Goal: Find specific page/section: Find specific page/section

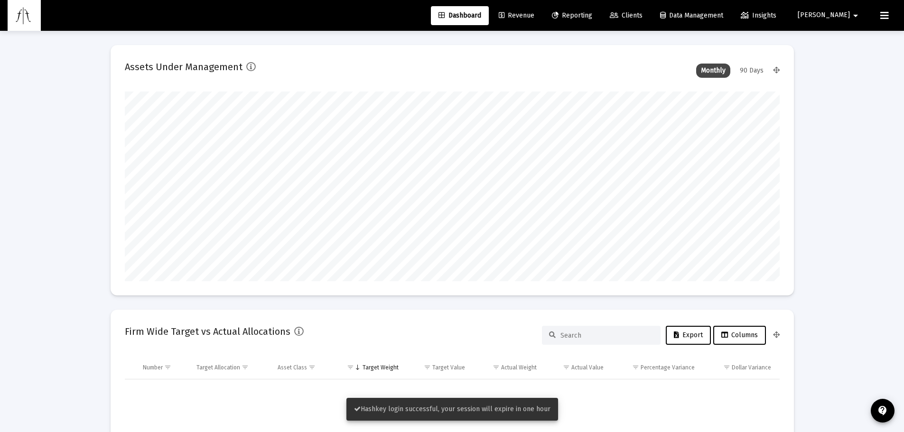
scroll to position [190, 655]
type input "[DATE]"
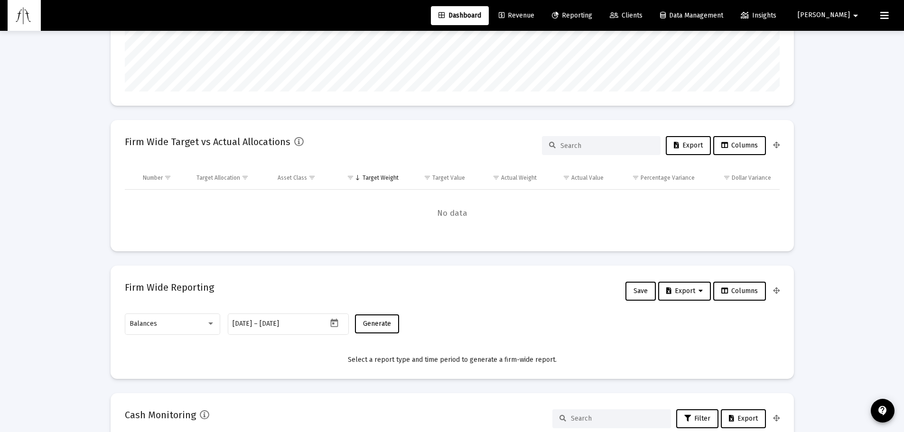
scroll to position [316, 0]
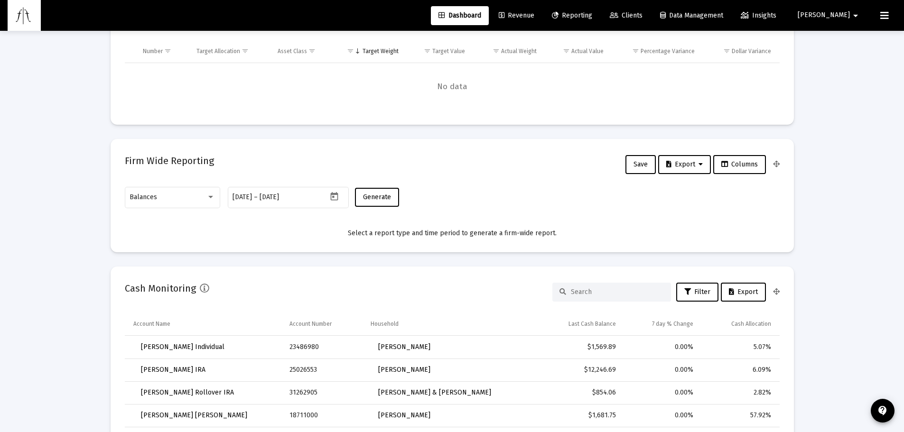
click at [574, 296] on input at bounding box center [617, 292] width 93 height 8
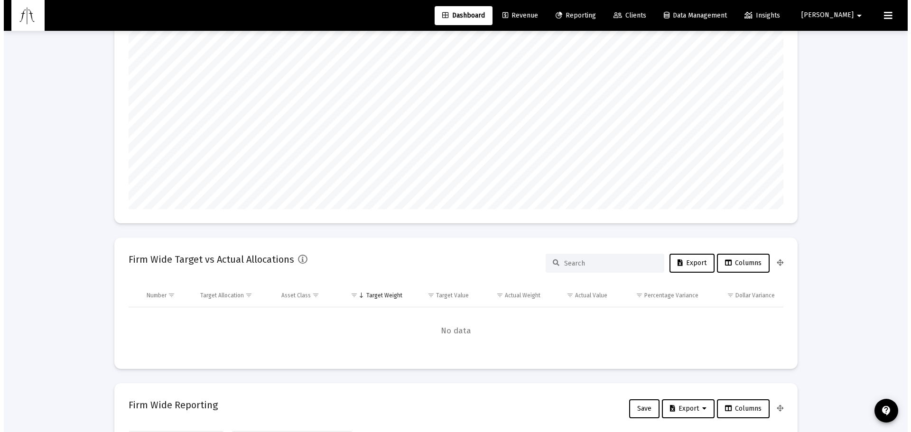
scroll to position [0, 0]
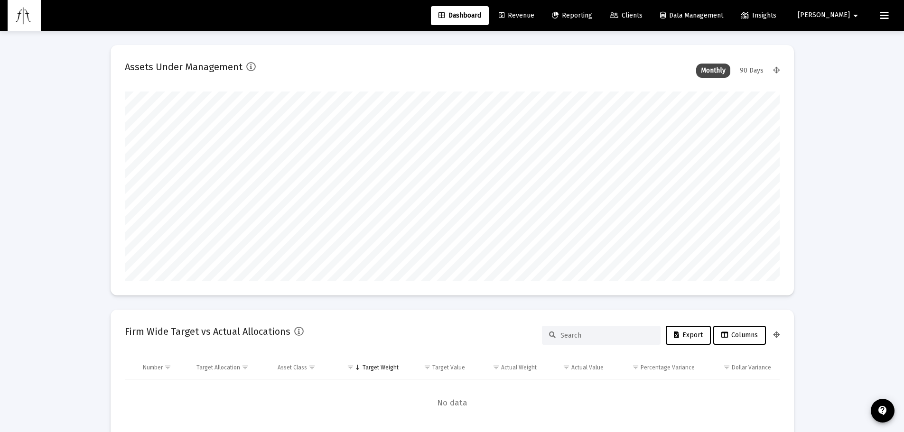
click at [641, 13] on link "Clients" at bounding box center [626, 15] width 48 height 19
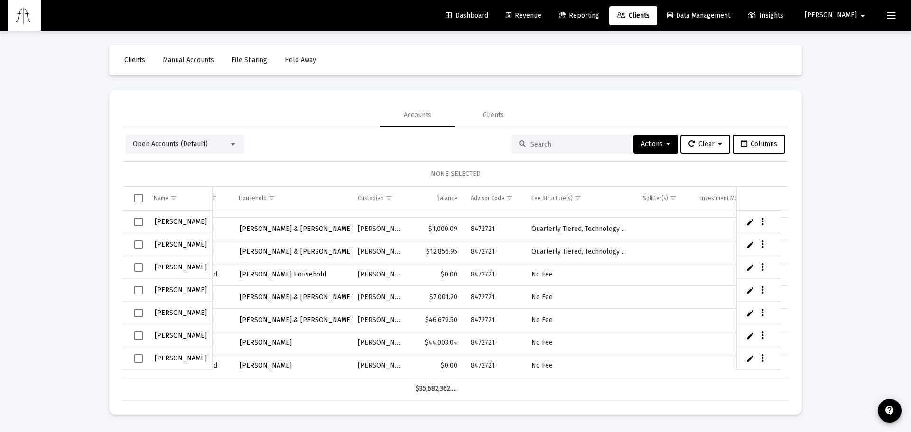
click at [0, 343] on div "Loading... Clients Manual Accounts File Sharing Held Away Accounts Clients Open…" at bounding box center [455, 216] width 911 height 432
